Goal: Task Accomplishment & Management: Complete application form

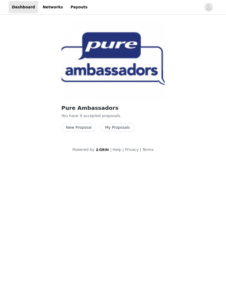
click at [77, 127] on button "New Proposal" at bounding box center [78, 127] width 35 height 9
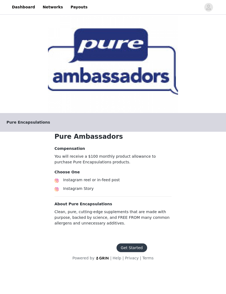
click at [101, 181] on span "Instagram reel or in-feed post" at bounding box center [91, 180] width 57 height 4
click at [68, 179] on span "Instagram reel or in-feed post" at bounding box center [91, 180] width 57 height 4
click at [132, 250] on button "Get Started" at bounding box center [131, 247] width 31 height 9
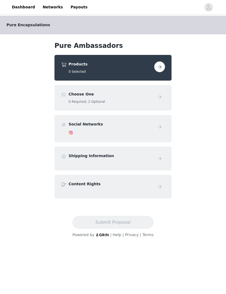
click at [161, 66] on button "button" at bounding box center [159, 66] width 11 height 11
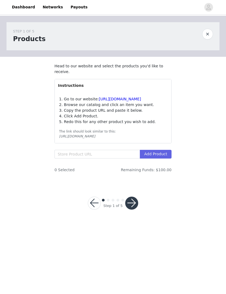
click at [133, 97] on link "[URL][DOMAIN_NAME]" at bounding box center [120, 99] width 42 height 4
click at [72, 157] on input "text" at bounding box center [96, 154] width 85 height 9
paste input "[URL][DOMAIN_NAME]"
click at [161, 155] on button "Add Product" at bounding box center [156, 154] width 32 height 9
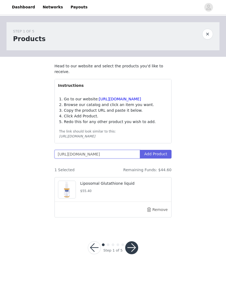
click at [130, 154] on input "[URL][DOMAIN_NAME]" at bounding box center [96, 154] width 85 height 9
type input "https:"
paste input "[URL][DOMAIN_NAME]"
click at [164, 154] on button "Add Product" at bounding box center [156, 154] width 32 height 9
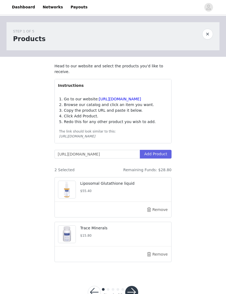
click at [131, 284] on div "Step 1 of 5" at bounding box center [112, 292] width 63 height 26
click at [133, 154] on input "[URL][DOMAIN_NAME]" at bounding box center [96, 154] width 85 height 9
click at [127, 153] on input "/trace-minerals?_gl=1*b9s985*_gcl_aw*R0NMLjE3NTkyNTIzNTEuRUFJYUlRb2JDaE1JMmVYeX…" at bounding box center [96, 154] width 85 height 9
click at [135, 152] on input "R0NMLjE3NTkyNTIzNTEuRUFJYUlRb2JDaE1JMmVYeXNfMkFrQU1WVjlEQ0JCM2xVQWxSRUFBWUFTQUF…" at bounding box center [96, 154] width 85 height 9
click at [127, 154] on input "R0NMLjE3NTkyNTIzNTEuRUFJYUlRb2JDaE1JMmVYeXNfMkFrQU1WVjlEQ0JCM2xVQWxSRUFBWUFTQUF…" at bounding box center [96, 154] width 85 height 9
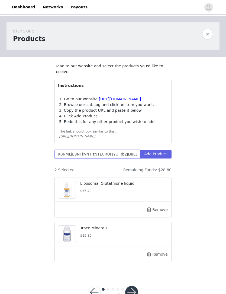
click at [125, 156] on input "R0NMLjE3NTkyNTIzNTEuRUFJYUlRb2JDaE1JMmVYeXNfMkFrQU1WVjlEQ0JCM2xVQWxSRUFBWUFTQUF…" at bounding box center [96, 154] width 85 height 9
click at [130, 151] on input "R0NMLjE3NTkyNTIzNTEuRUFJYUlRb2JDaE1JMmVYeXNfMkFrQU1WVjlEQ0JCM2xVQWxSRUFBWUFTQUF…" at bounding box center [96, 154] width 85 height 9
click at [134, 154] on input "..*_gcl_dc*R0NMLjE3NTkyNTIzNTEuRUFJYUlRb2JDaE1JMmVYeXNfMkFrQU1WVjlEQ0JCM2xVQWxS…" at bounding box center [96, 154] width 85 height 9
click at [132, 153] on input "..*_gcl_dc*R0NMLjE3NTkyNTIzNTEuRUFJYUlRb2JDaE1JMmVYeXNfMkFrQU1WVjlEQ0JCM2xVQWxS…" at bounding box center [96, 154] width 85 height 9
type input "..*_gcl_dc*..*_gcl_au*MTE2NjIyMzE3Mi4xNzU2MTA3Njk3*_ga*MTk5MzA2MzcwMy4xNzU2MTA3…"
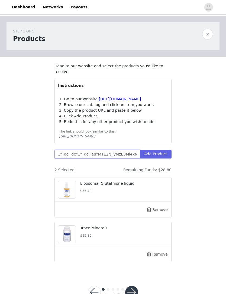
click at [135, 154] on input "..*_gcl_dc*..*_gcl_au*MTE2NjIyMzE3Mi4xNzU2MTA3Njk3*_ga*MTk5MzA2MzcwMy4xNzU2MTA3…" at bounding box center [96, 154] width 85 height 9
click at [132, 154] on input "..*_gcl_dc*..*_gcl_au*MTE2NjIyMzE3Mi4xNzU2MTA3Njk3*_ga*MTk5MzA2MzcwMy4xNzU2MTA3…" at bounding box center [96, 154] width 85 height 9
click at [68, 154] on input "text" at bounding box center [96, 154] width 85 height 9
paste input "[URL][DOMAIN_NAME]"
click at [159, 153] on button "Add Product" at bounding box center [156, 154] width 32 height 9
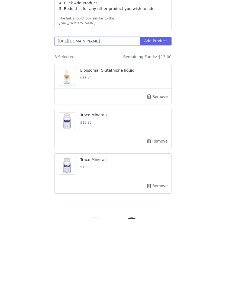
scroll to position [47, 0]
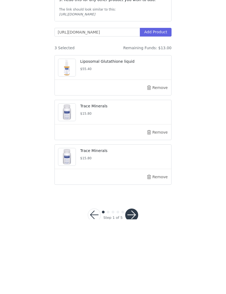
click at [162, 247] on button "Remove" at bounding box center [157, 251] width 22 height 9
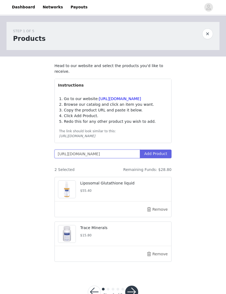
click at [134, 153] on input "[URL][DOMAIN_NAME]" at bounding box center [96, 154] width 85 height 9
click at [133, 153] on input "[URL][DOMAIN_NAME]" at bounding box center [96, 154] width 85 height 9
click at [135, 155] on input "[URL][DOMAIN_NAME]" at bounding box center [96, 154] width 85 height 9
type input "https://smartq.pureforyou.com/products//trace-minerals?_gl=1*b9s985*_gclaw*R0NM…"
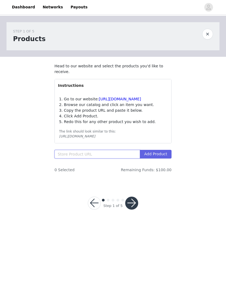
click at [69, 156] on input "text" at bounding box center [96, 154] width 85 height 9
paste input "[URL][DOMAIN_NAME]"
click at [160, 156] on button "Add Product" at bounding box center [156, 154] width 32 height 9
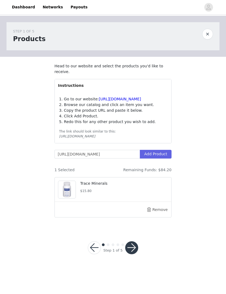
click at [150, 212] on button "Remove" at bounding box center [157, 209] width 22 height 9
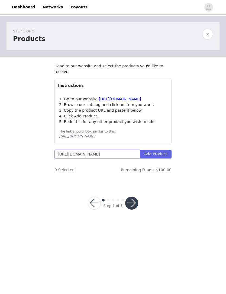
click at [133, 154] on input "[URL][DOMAIN_NAME]" at bounding box center [96, 154] width 85 height 9
click at [131, 154] on input "[URL][DOMAIN_NAME]" at bounding box center [96, 154] width 85 height 9
click at [130, 152] on input "b9s985*_gcl_aw*R0NMLjE3NTkyNTIzNTEuRUFJYUlRb2JDaE1JMmVYeXNfMkFrQU1WVjlEQ0JCM2xV…" at bounding box center [96, 154] width 85 height 9
click at [137, 156] on input "b9s985*_gcl_aw*R0NMLjE3NTkyNTIzNTEuRUFJYUlRb2JDaE1JMmVYeXNfMkFrQU1WVjlEQ0JCM2xV…" at bounding box center [96, 154] width 85 height 9
click at [121, 155] on input "b9s985*_gcl_aw*R0NMLjE3NTkyNTIzNTEuRUFJYUlRb2JDaE1JMmVYeXNfMkFrQU1WVjlEQ0JCM2xV…" at bounding box center [96, 154] width 85 height 9
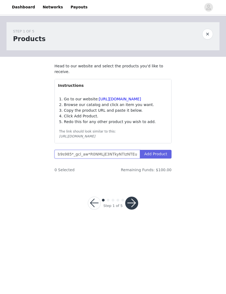
click at [120, 154] on input "b9s985*_gcl_aw*R0NMLjE3NTkyNTIzNTEuRUFJYUlRb2JDaE1JMmVYeXNfMkFrQU1WVjlEQ0JCM2xV…" at bounding box center [96, 154] width 85 height 9
click at [122, 156] on input "b9s985*_gcl_aw*R0NMLjE3NTkyNTIzNTEuRUFJYUlRb2JDaE1JMmVYeXNfMkFrQU1WVjlEQ0JCM2xV…" at bounding box center [96, 154] width 85 height 9
click at [122, 156] on input "..*_gcl_dc*R0NMLjE3NTkyNTIzNTEuRUFJYUlRb2JDaE1JMmVYeXNfMkFrQU1WVjlEQ0JCM2xVQWxS…" at bounding box center [96, 154] width 85 height 9
click at [131, 154] on input "..*_gcl_dc*R0NMLjE3NTkyNTIzNTEuRUFJYUlRb2JDaE1JMmVYeXNfMkFrQU1WVjlEQ0JCM2xVQWxS…" at bounding box center [96, 154] width 85 height 9
click at [132, 155] on input "..*_gcl_dc*R0NMLjE3NTkyNTIzNTEuRUFJYUlRb2JDaE1JMmVYeXNfMkFrQU1WVjlEQ0JCM2xVQWxS…" at bounding box center [96, 154] width 85 height 9
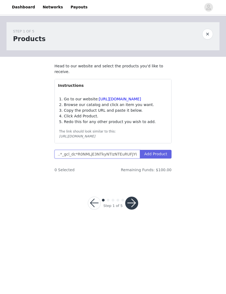
type input "..*_gcl_dc*..*_gcl_au*MTE2NjIyMzE3Mi4xNzU2MTA3Njk3*_ga*MTk5MzA2MzcwMy4xNzU2MTA3…"
click at [130, 154] on input "..*_gcl_dc*..*_gcl_au*MTE2NjIyMzE3Mi4xNzU2MTA3Njk3*_ga*MTk5MzA2MzcwMy4xNzU2MTA3…" at bounding box center [96, 154] width 85 height 9
click at [66, 156] on input "text" at bounding box center [96, 154] width 85 height 9
paste input "[URL][DOMAIN_NAME]"
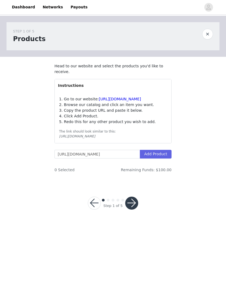
click at [161, 150] on button "Add Product" at bounding box center [156, 154] width 32 height 9
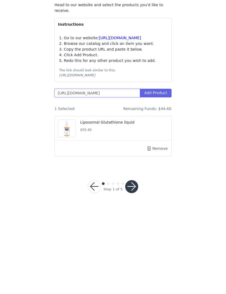
click at [133, 150] on input "[URL][DOMAIN_NAME]" at bounding box center [96, 154] width 85 height 9
click at [131, 150] on input "[URL][DOMAIN_NAME]" at bounding box center [96, 154] width 85 height 9
click at [130, 150] on input "[URL][DOMAIN_NAME]" at bounding box center [96, 154] width 85 height 9
type input "[URL][DOMAIN_NAME]"
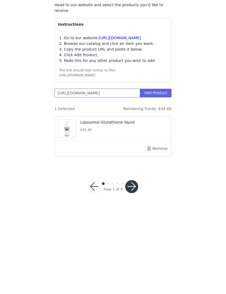
click at [131, 150] on input "[URL][DOMAIN_NAME]" at bounding box center [96, 154] width 85 height 9
click at [130, 150] on input "[URL][DOMAIN_NAME]" at bounding box center [96, 154] width 85 height 9
click at [128, 150] on input "[URL][DOMAIN_NAME]" at bounding box center [96, 154] width 85 height 9
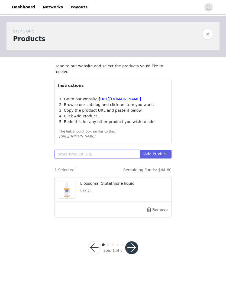
click at [76, 154] on input "text" at bounding box center [96, 154] width 85 height 9
click at [68, 153] on input "text" at bounding box center [96, 154] width 85 height 9
paste input "[URL][DOMAIN_NAME][MEDICAL_DATA]"
type input "[URL][DOMAIN_NAME][MEDICAL_DATA]"
click at [161, 154] on button "Add Product" at bounding box center [156, 154] width 32 height 9
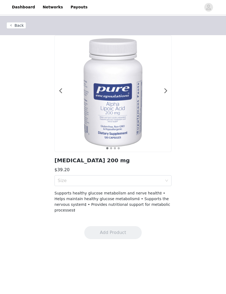
click at [20, 27] on button "Back" at bounding box center [15, 25] width 19 height 6
click at [16, 27] on button "Back" at bounding box center [15, 25] width 19 height 6
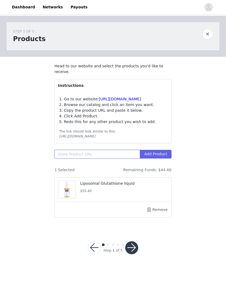
click at [75, 151] on input "text" at bounding box center [96, 154] width 85 height 9
click at [70, 156] on input "text" at bounding box center [96, 154] width 85 height 9
paste input "[URL][DOMAIN_NAME][MEDICAL_DATA]"
type input "[URL][DOMAIN_NAME][MEDICAL_DATA]"
click at [164, 154] on button "Add Product" at bounding box center [156, 154] width 32 height 9
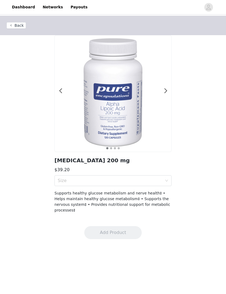
click at [161, 182] on div "Size" at bounding box center [110, 180] width 104 height 5
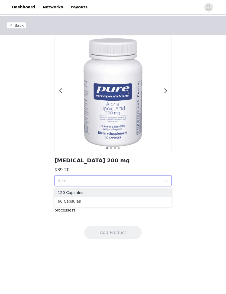
click at [76, 203] on div "60 Capsules" at bounding box center [113, 201] width 110 height 6
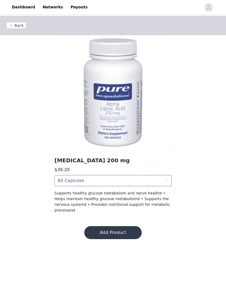
click at [118, 229] on button "Add Product" at bounding box center [112, 232] width 57 height 13
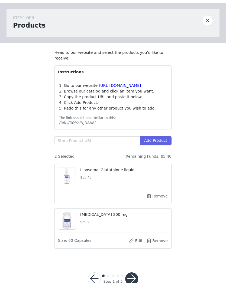
scroll to position [0, 0]
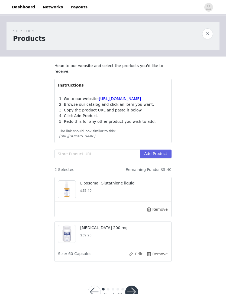
click at [134, 292] on button "button" at bounding box center [131, 292] width 13 height 13
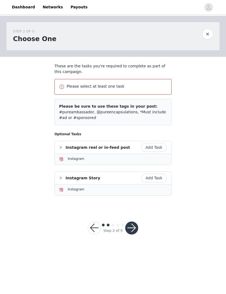
click at [157, 149] on button "Add Task" at bounding box center [154, 147] width 26 height 9
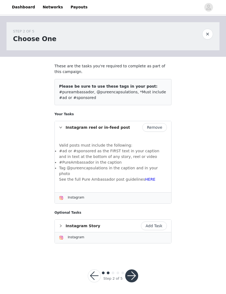
click at [135, 271] on button "button" at bounding box center [131, 275] width 13 height 13
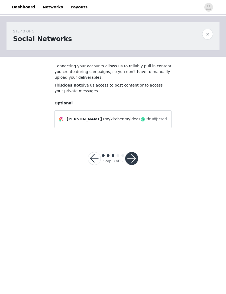
click at [133, 159] on button "button" at bounding box center [131, 158] width 13 height 13
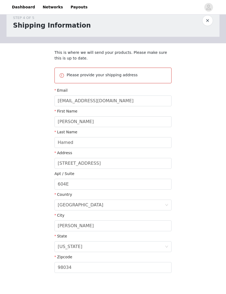
scroll to position [22, 0]
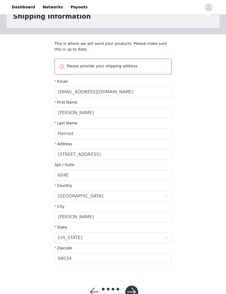
click at [134, 292] on button "button" at bounding box center [131, 292] width 13 height 13
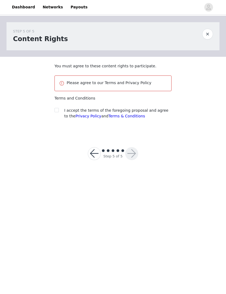
click at [61, 108] on div at bounding box center [58, 111] width 8 height 6
click at [56, 109] on input "checkbox" at bounding box center [56, 110] width 4 height 4
checkbox input "true"
click at [133, 157] on button "button" at bounding box center [131, 153] width 13 height 13
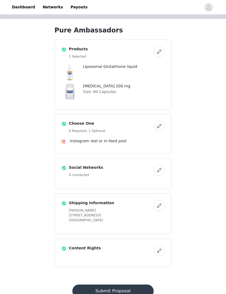
scroll to position [17, 0]
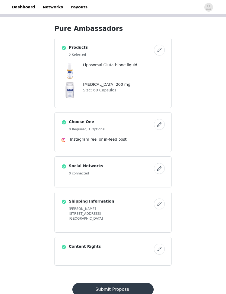
click at [104, 290] on button "Submit Proposal" at bounding box center [112, 289] width 81 height 13
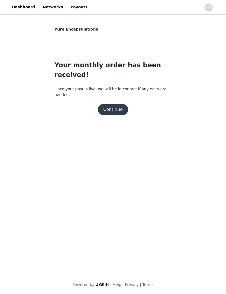
scroll to position [0, 0]
click at [116, 104] on button "Continue" at bounding box center [113, 109] width 30 height 11
